Goal: Find contact information: Find contact information

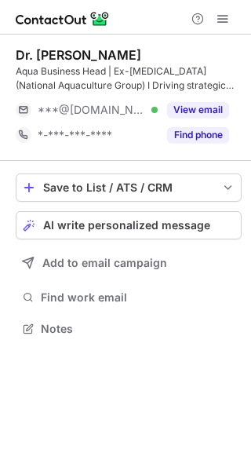
scroll to position [317, 251]
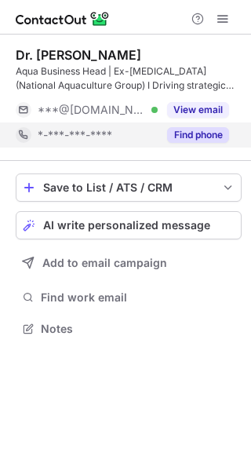
click at [193, 139] on button "Find phone" at bounding box center [198, 135] width 62 height 16
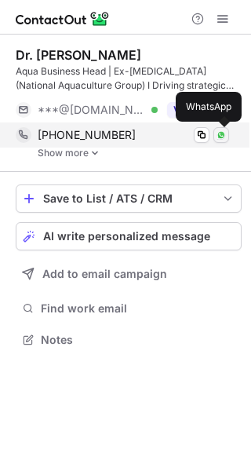
click at [222, 133] on img at bounding box center [221, 134] width 9 height 9
